Goal: Information Seeking & Learning: Learn about a topic

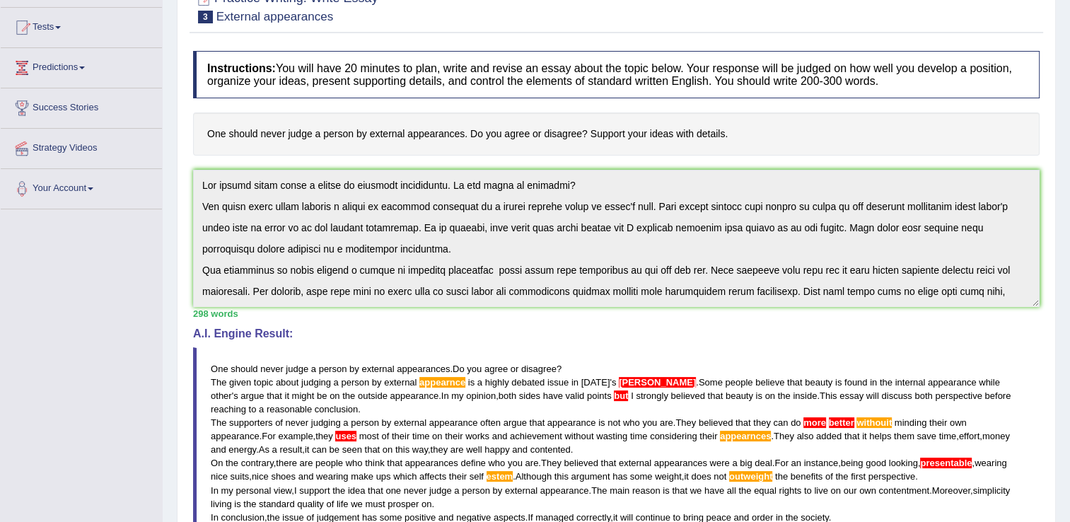
scroll to position [149, 0]
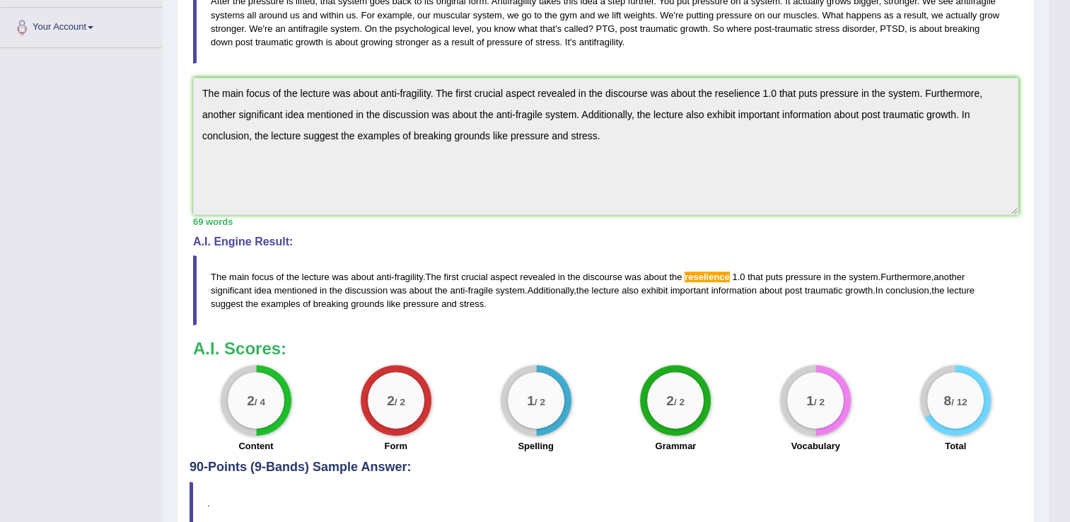
scroll to position [303, 0]
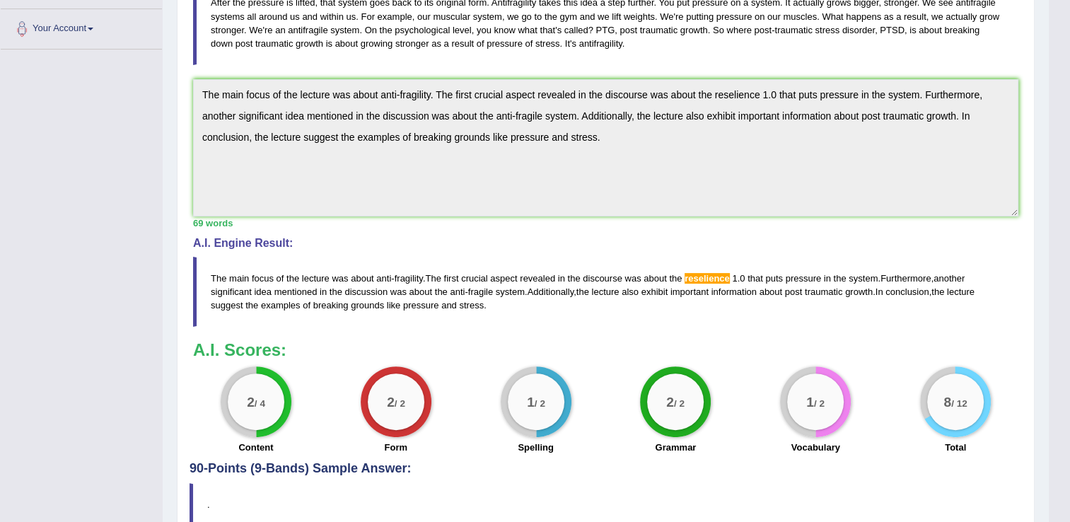
drag, startPoint x: 503, startPoint y: 313, endPoint x: 306, endPoint y: 355, distance: 201.2
click at [306, 355] on div "Instructions: You will hear a short lecture. Write a summary for a fellow stude…" at bounding box center [606, 173] width 833 height 578
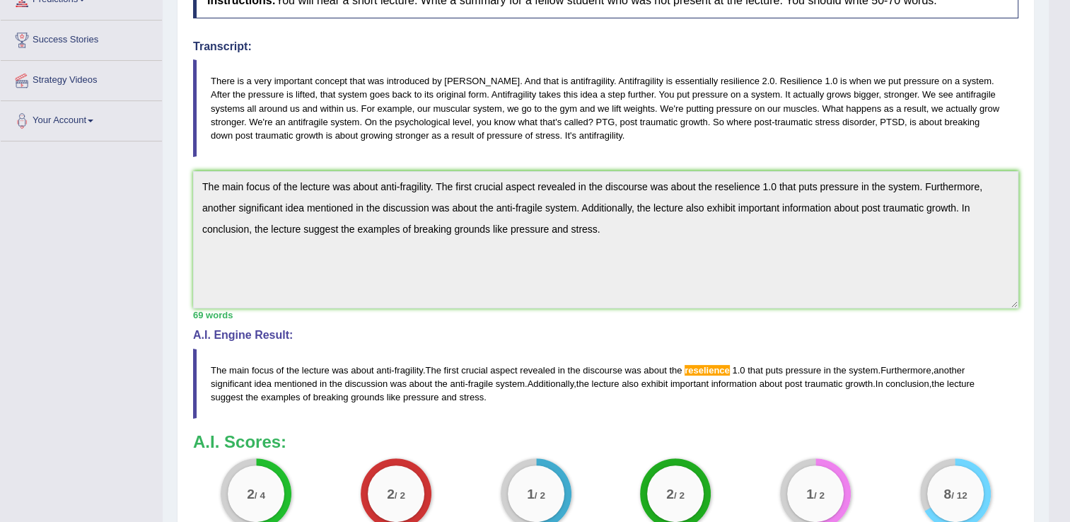
scroll to position [0, 0]
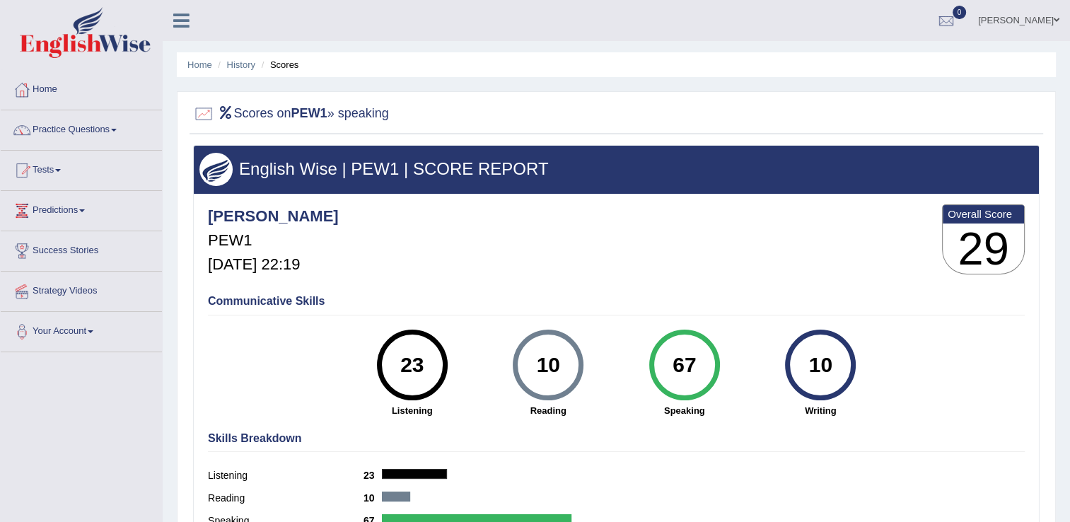
click at [62, 132] on link "Practice Questions" at bounding box center [81, 127] width 161 height 35
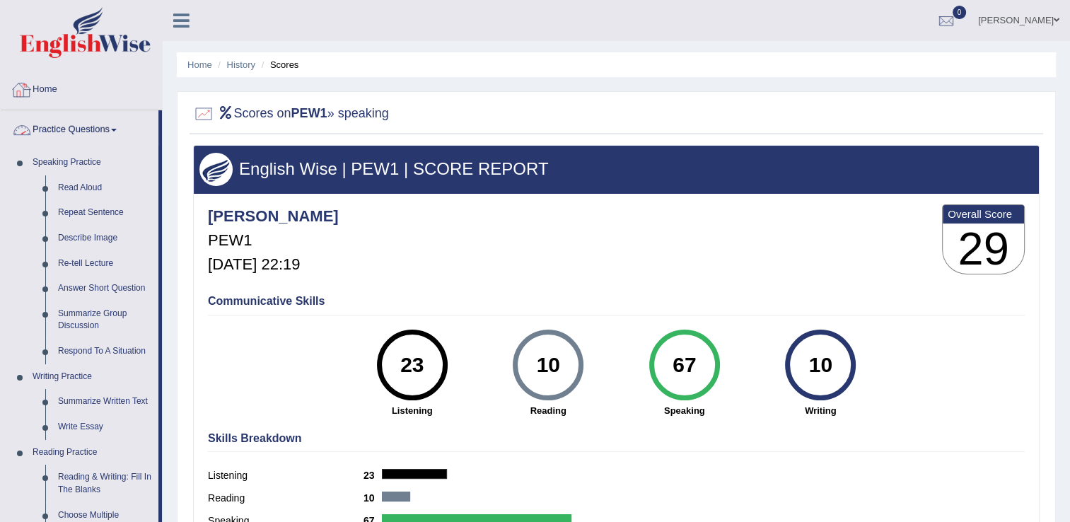
click at [51, 83] on link "Home" at bounding box center [81, 87] width 161 height 35
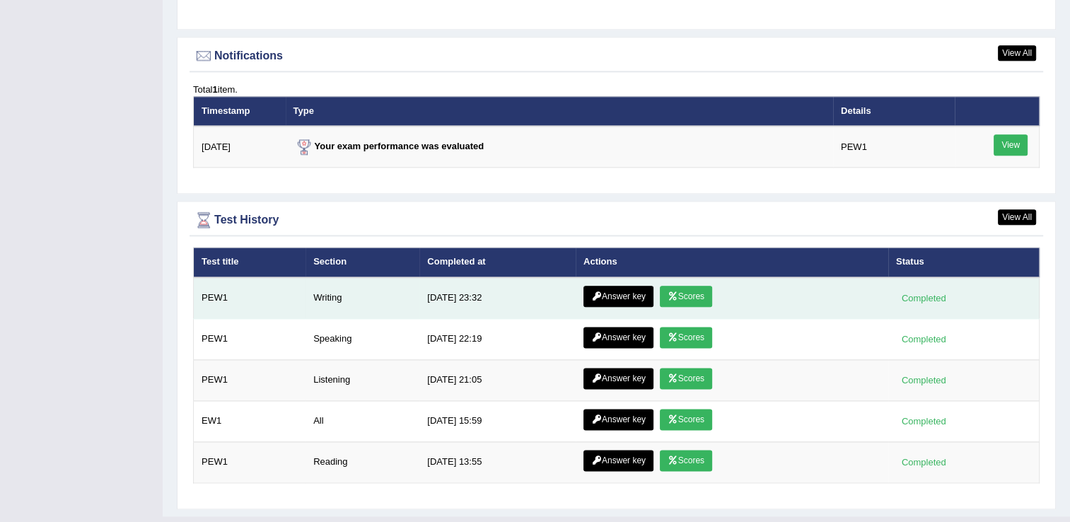
scroll to position [1697, 0]
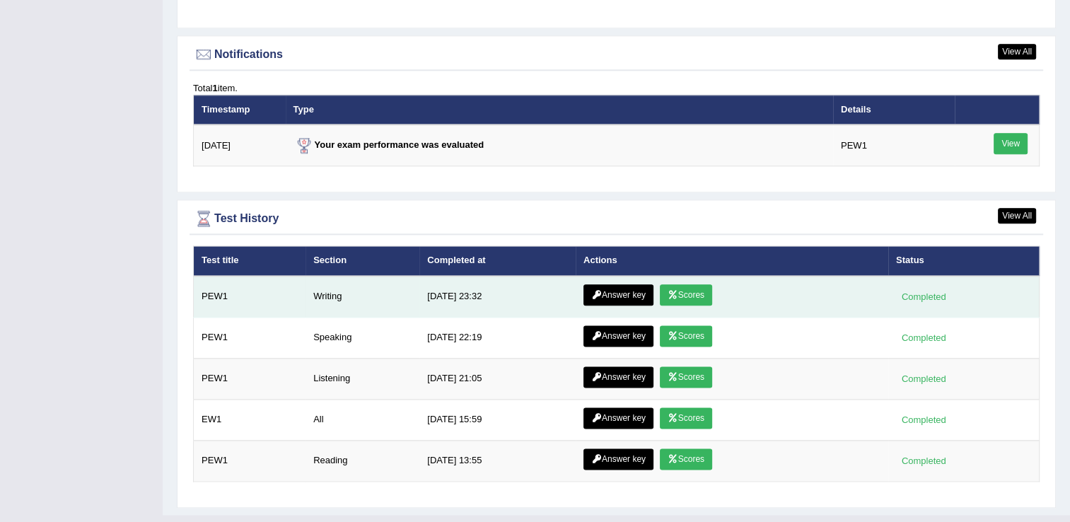
click at [685, 290] on link "Scores" at bounding box center [686, 294] width 52 height 21
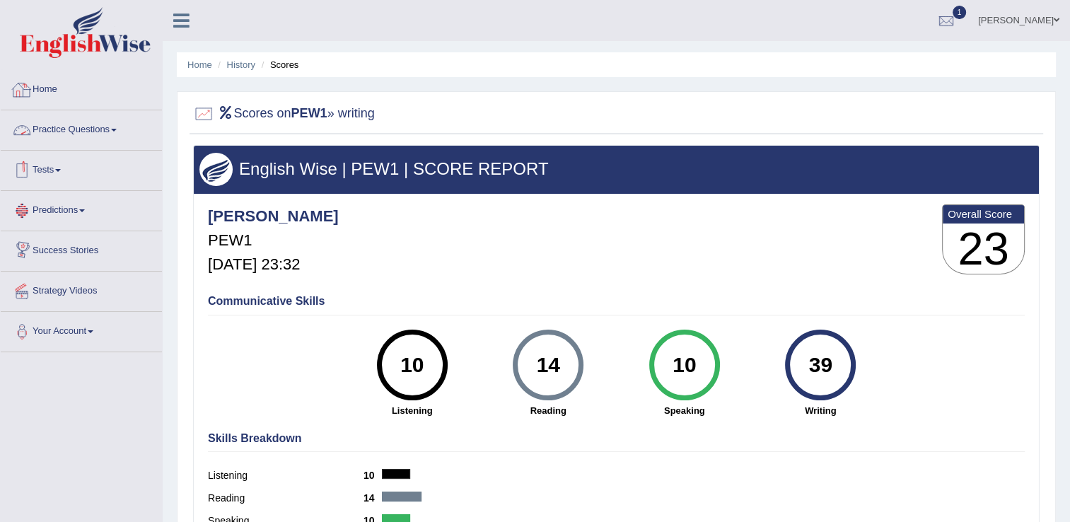
click at [46, 91] on link "Home" at bounding box center [81, 87] width 161 height 35
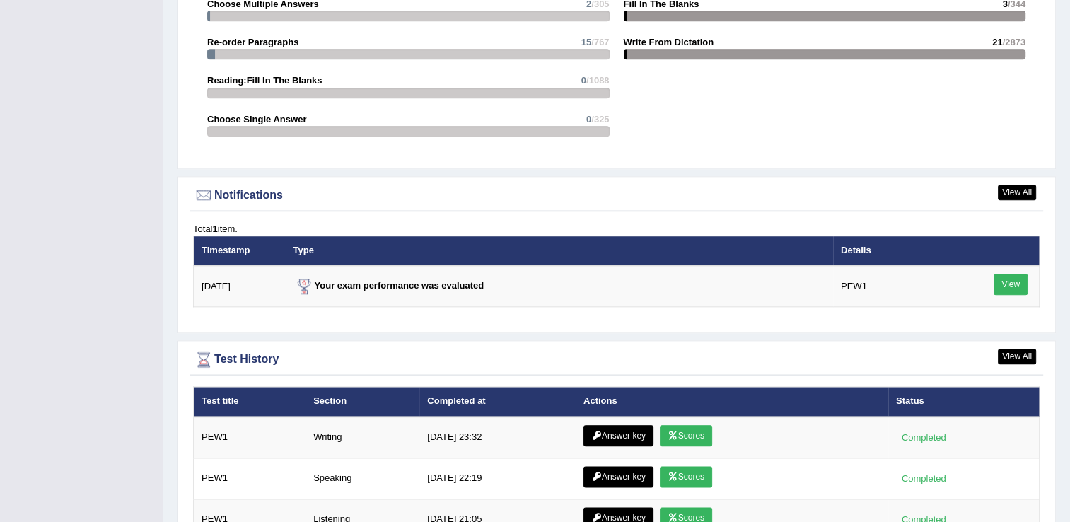
scroll to position [1556, 0]
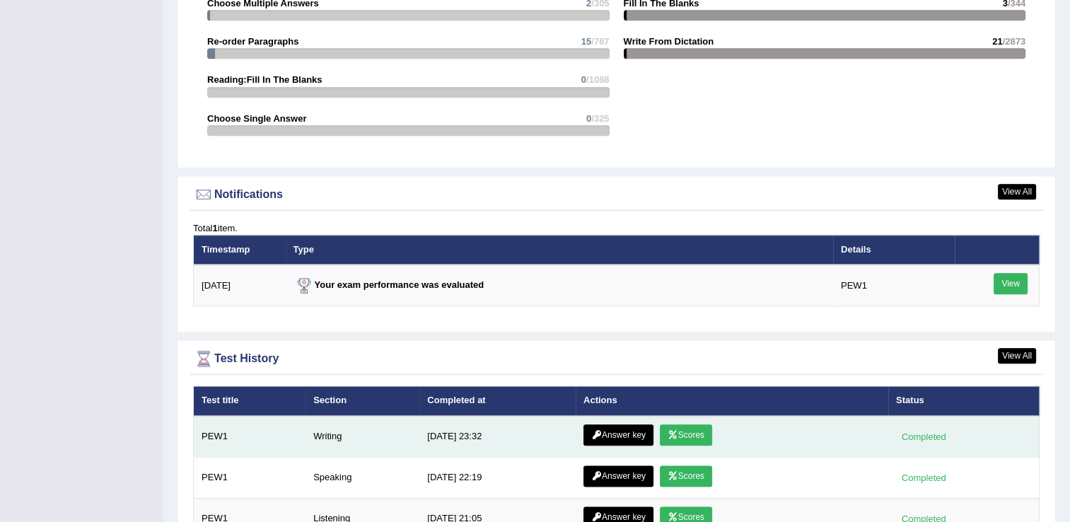
click at [613, 424] on link "Answer key" at bounding box center [619, 434] width 70 height 21
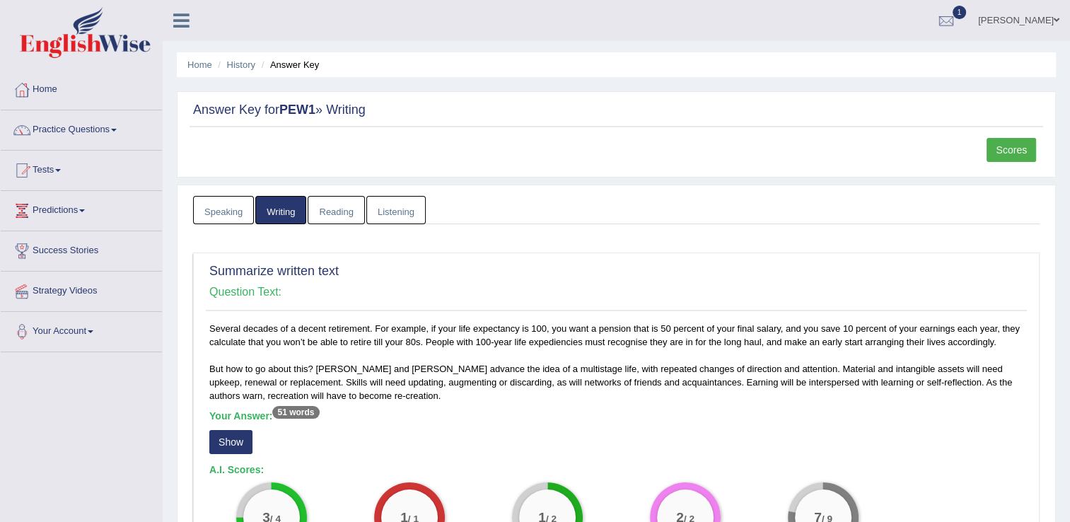
click at [1009, 146] on link "Scores" at bounding box center [1012, 150] width 50 height 24
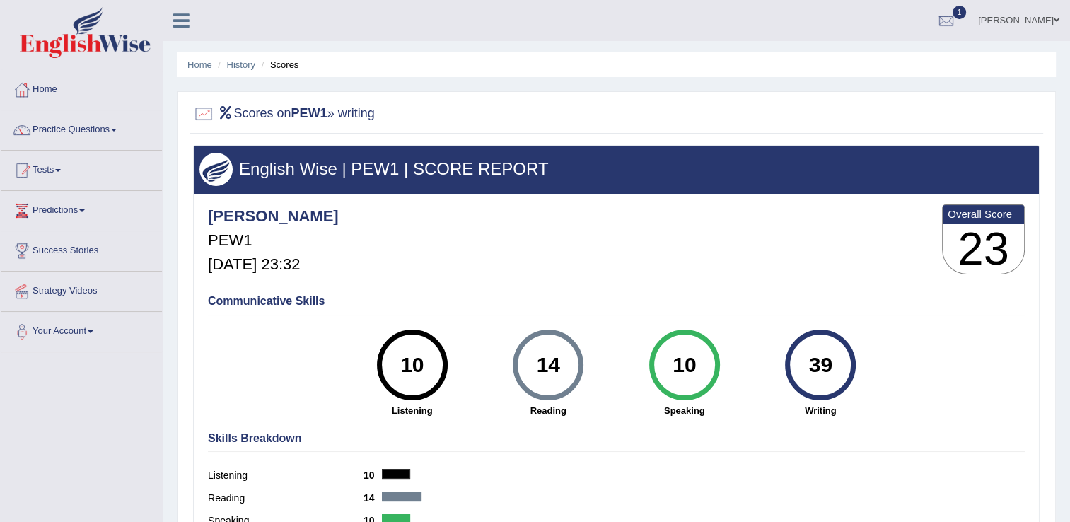
click at [56, 96] on link "Home" at bounding box center [81, 87] width 161 height 35
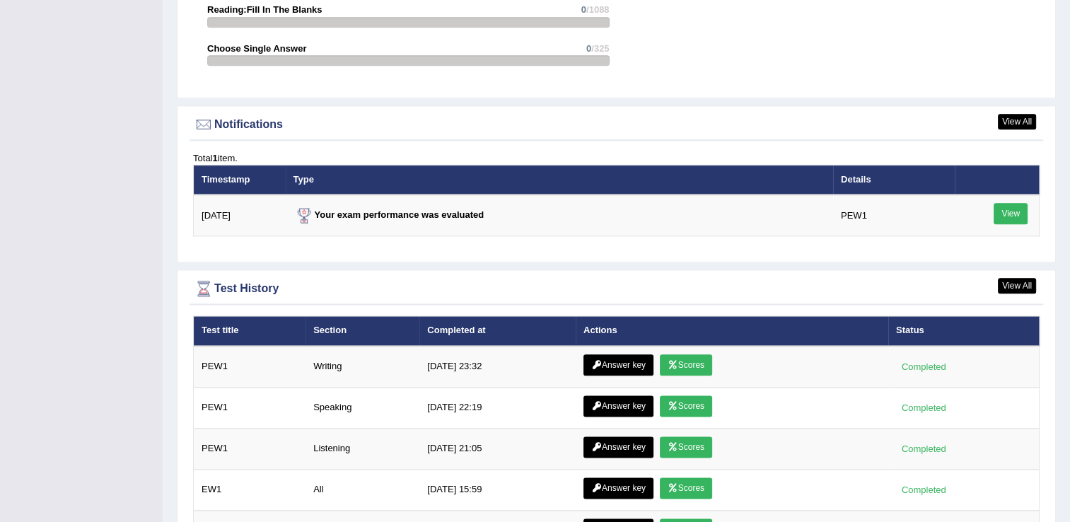
scroll to position [1717, 0]
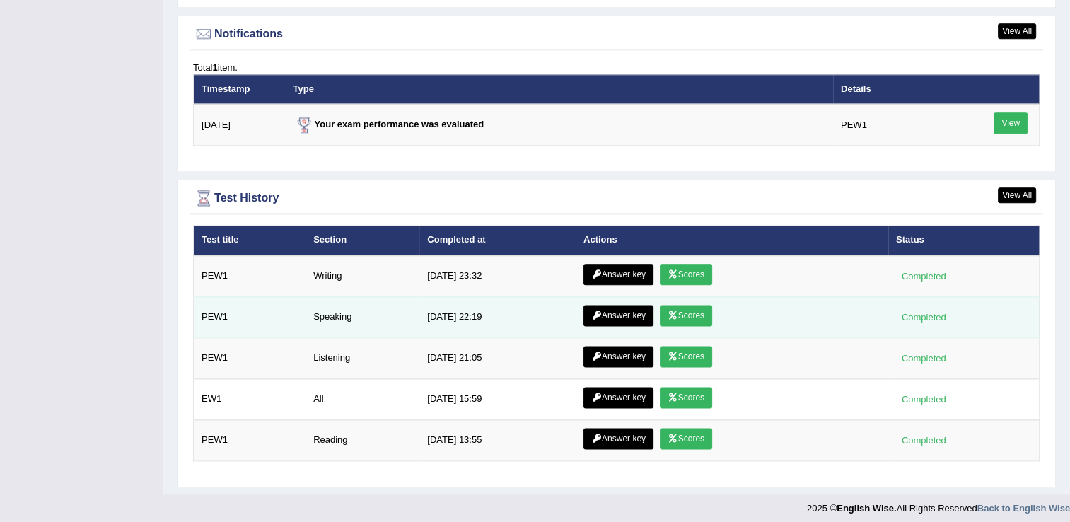
click at [674, 313] on icon at bounding box center [673, 315] width 11 height 8
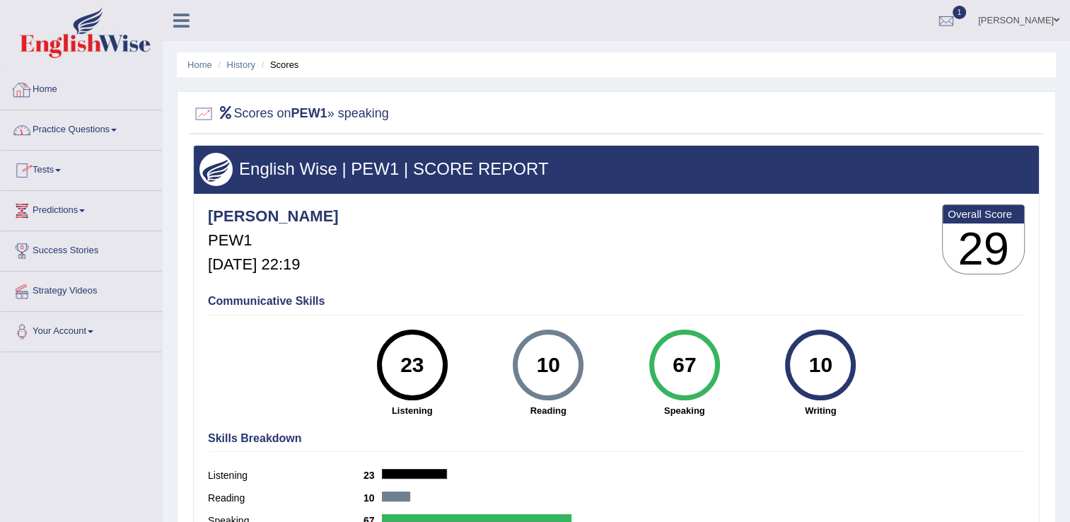
click at [50, 97] on link "Home" at bounding box center [81, 87] width 161 height 35
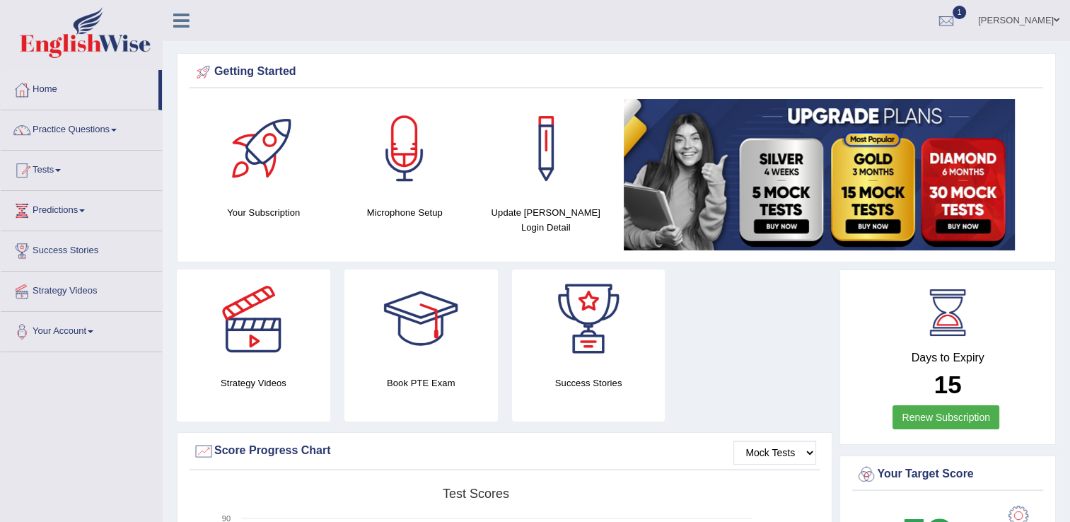
click at [91, 134] on link "Practice Questions" at bounding box center [81, 127] width 161 height 35
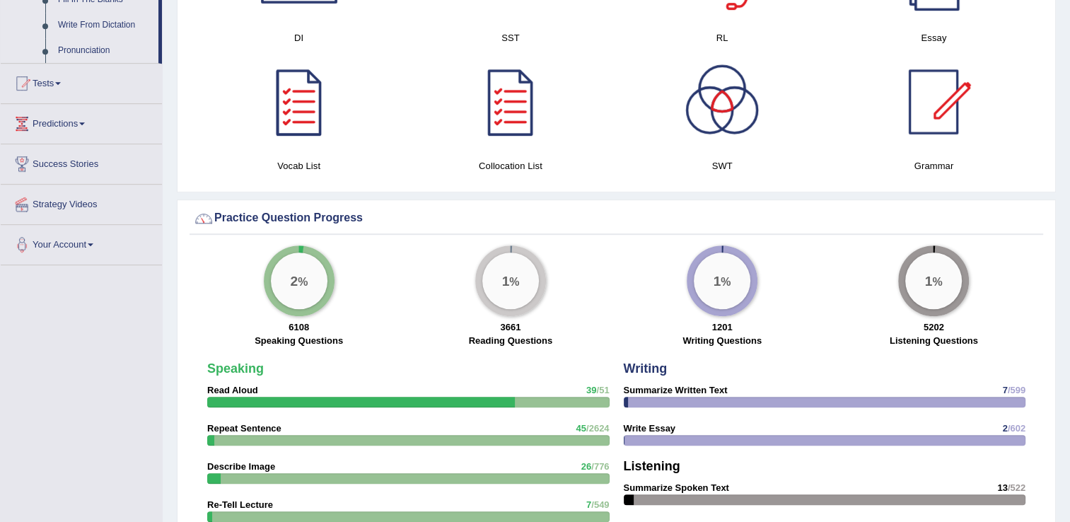
scroll to position [849, 0]
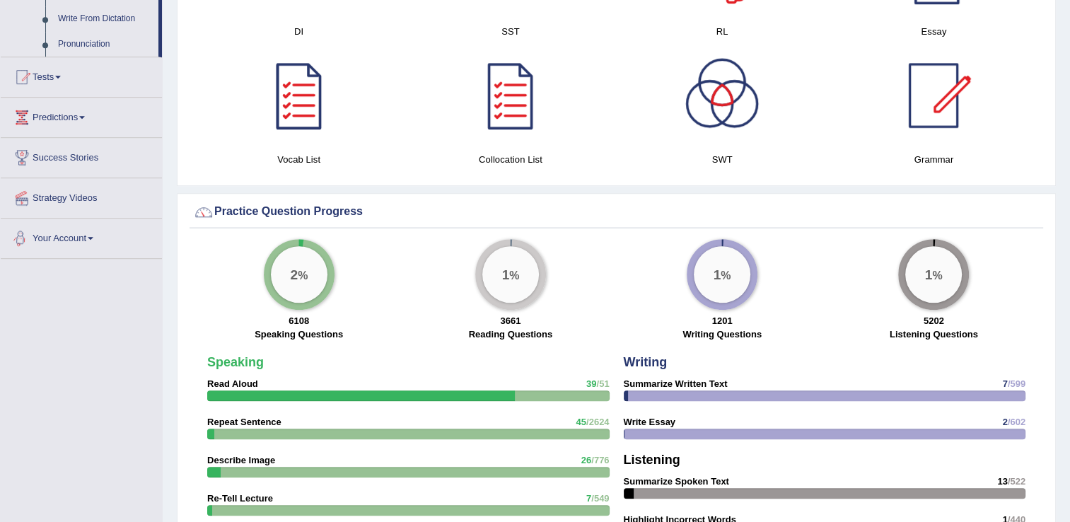
click at [81, 241] on link "Your Account" at bounding box center [81, 236] width 161 height 35
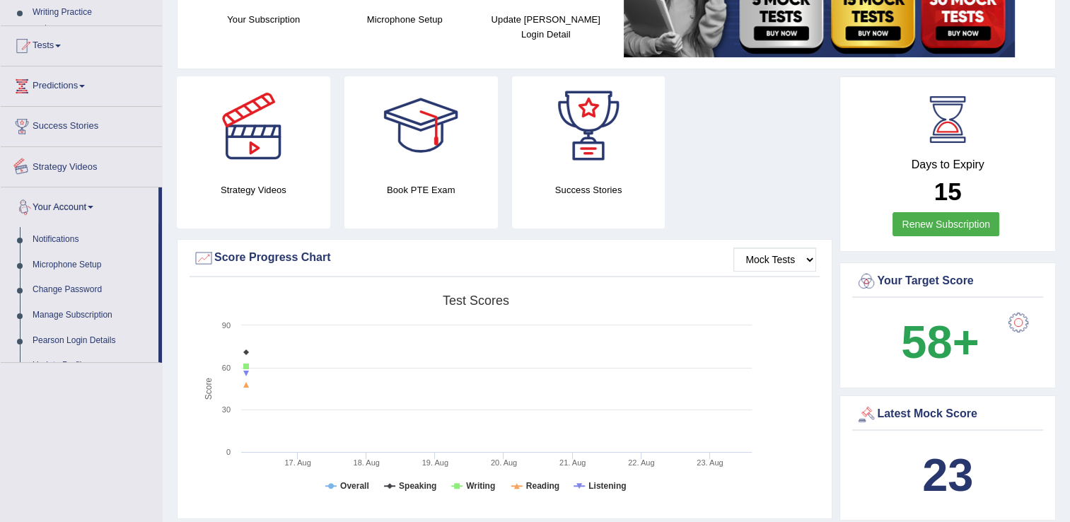
scroll to position [160, 0]
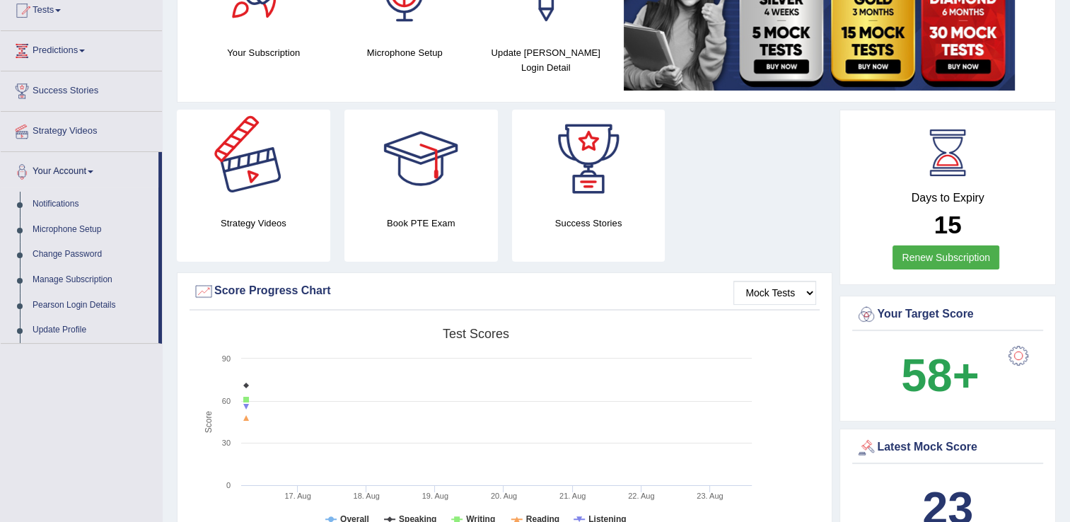
click at [266, 175] on div at bounding box center [253, 159] width 99 height 99
